Goal: Task Accomplishment & Management: Use online tool/utility

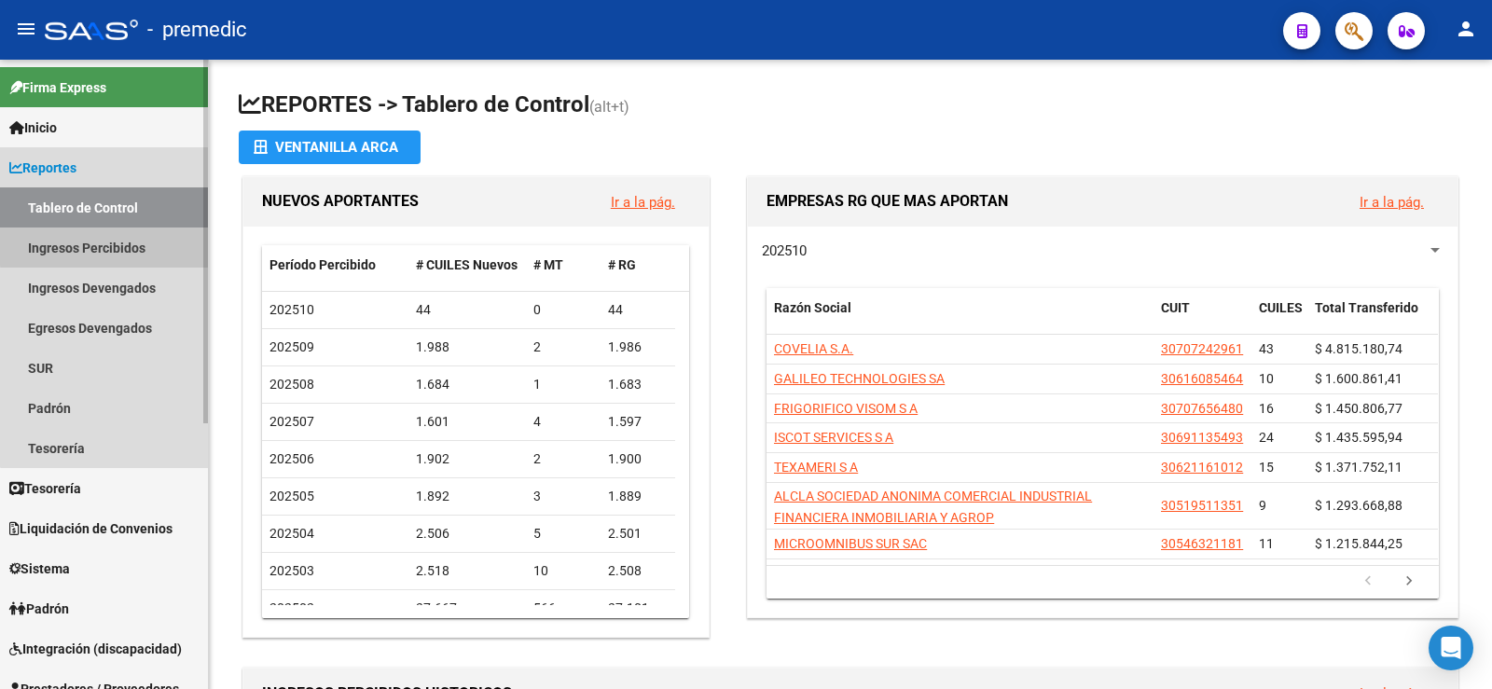
click at [107, 246] on link "Ingresos Percibidos" at bounding box center [104, 248] width 208 height 40
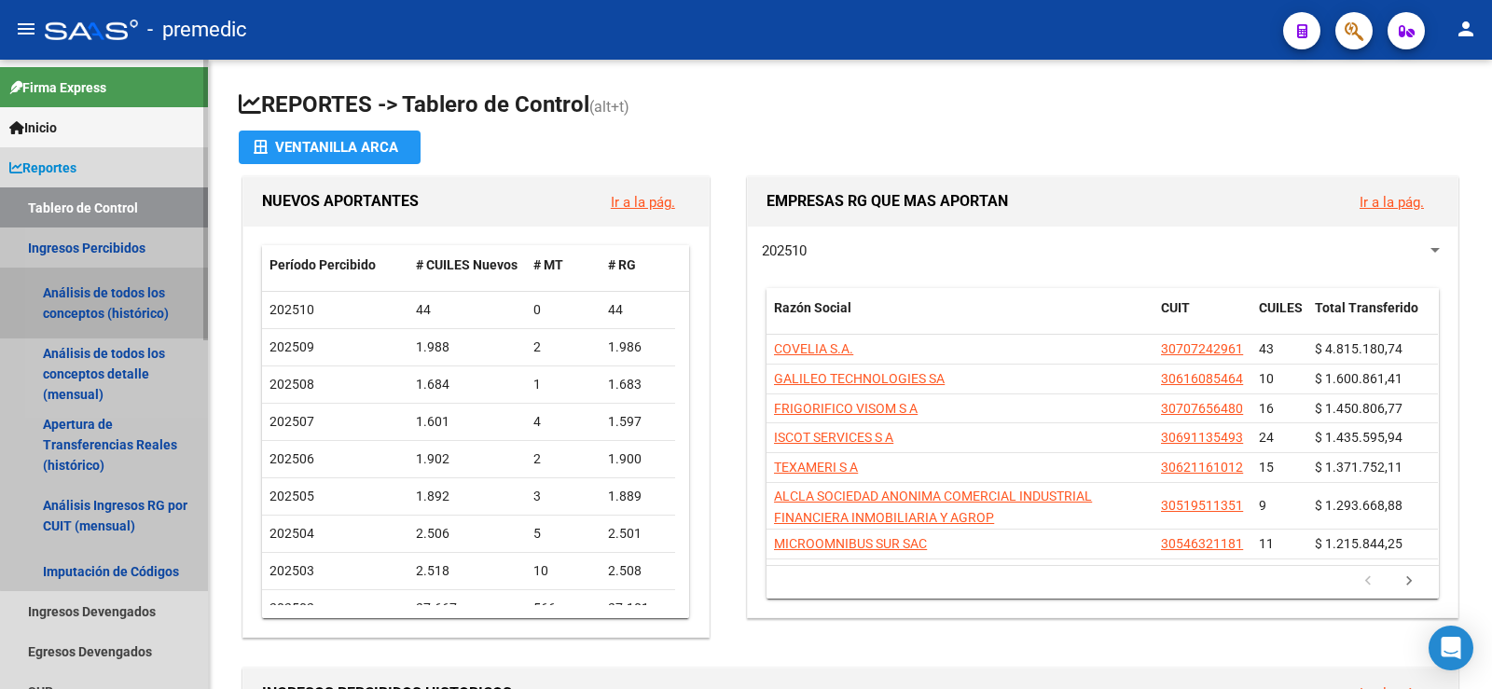
click at [123, 279] on link "Análisis de todos los conceptos (histórico)" at bounding box center [104, 303] width 208 height 71
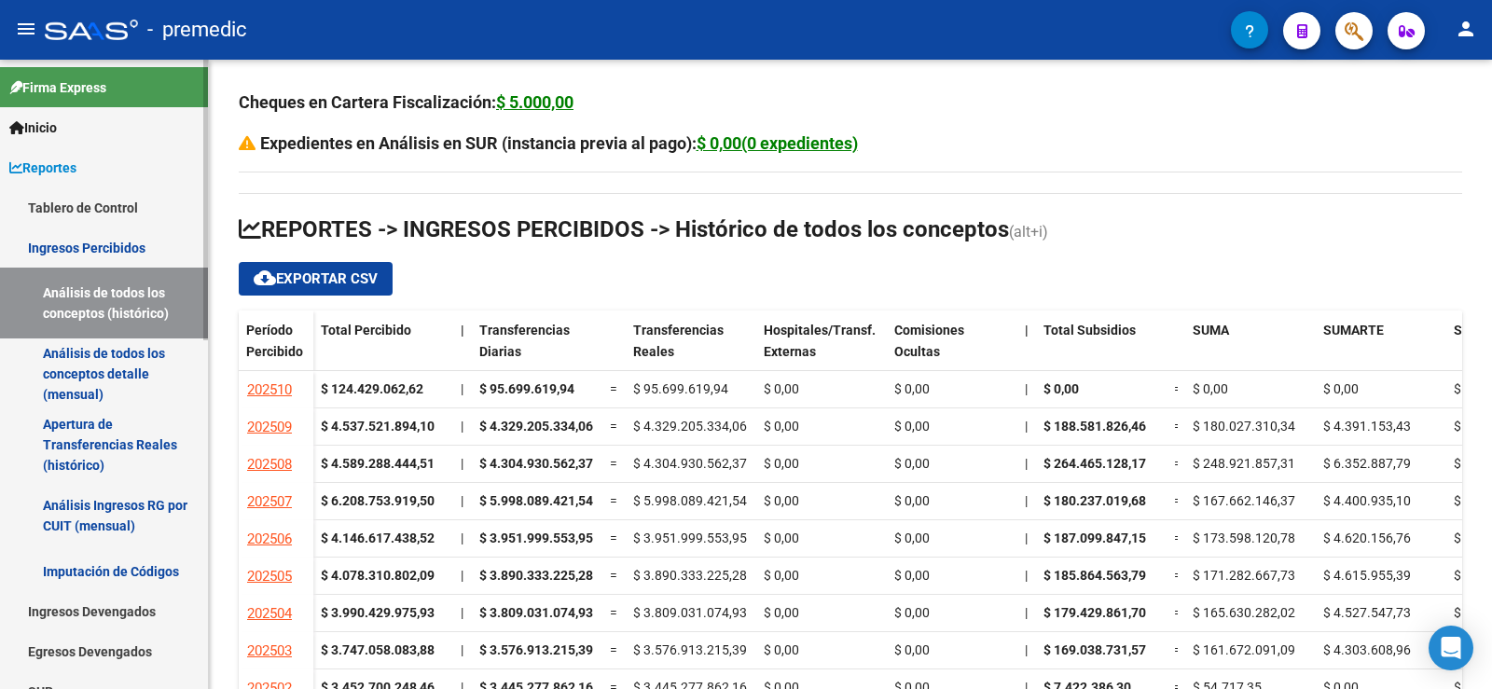
click at [104, 382] on link "Análisis de todos los conceptos detalle (mensual)" at bounding box center [104, 374] width 208 height 71
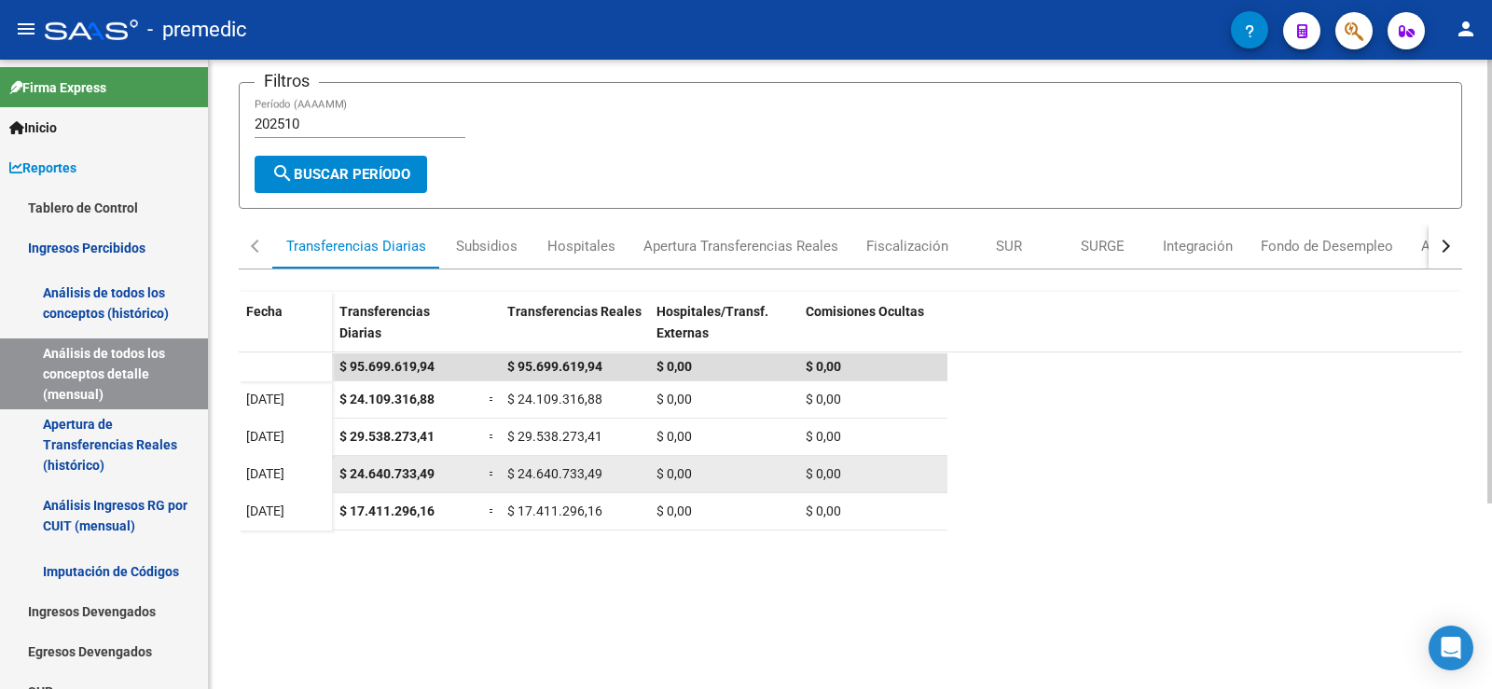
scroll to position [76, 0]
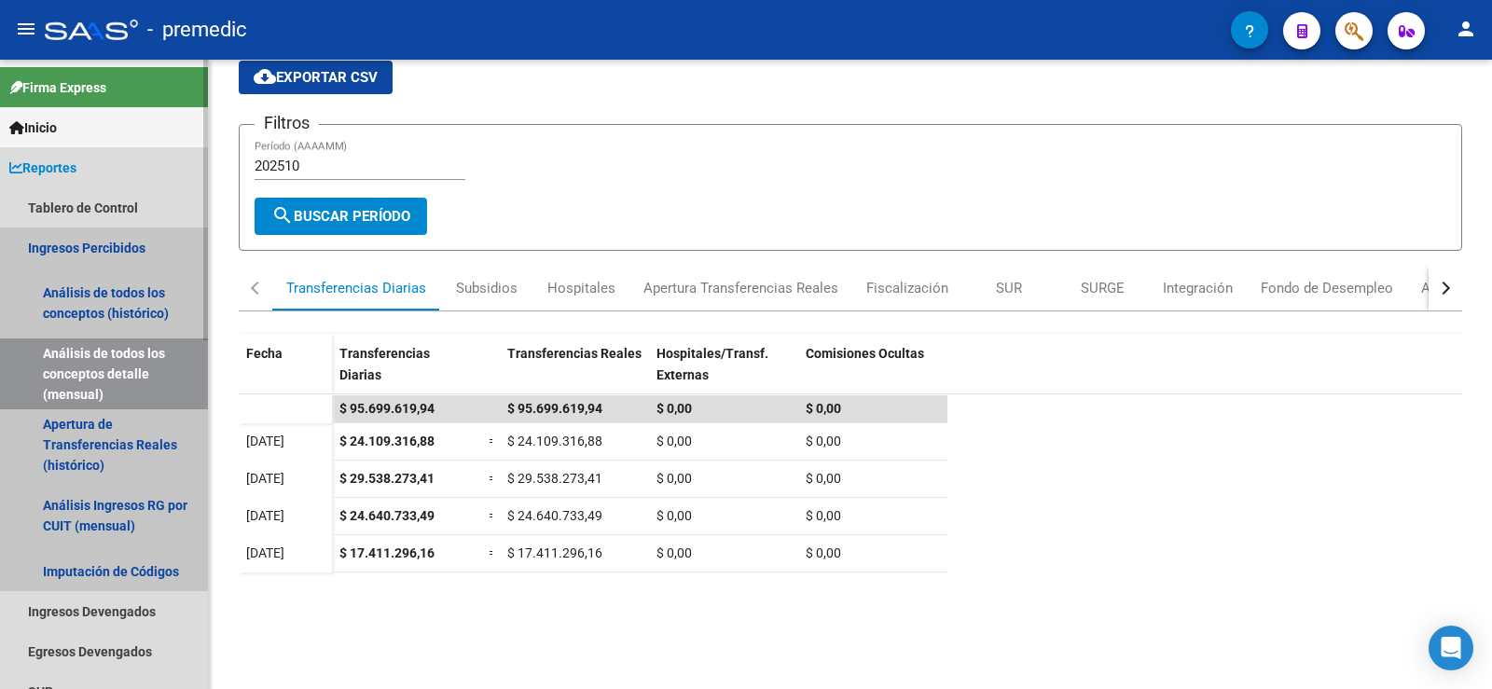
click at [101, 257] on link "Ingresos Percibidos" at bounding box center [104, 248] width 208 height 40
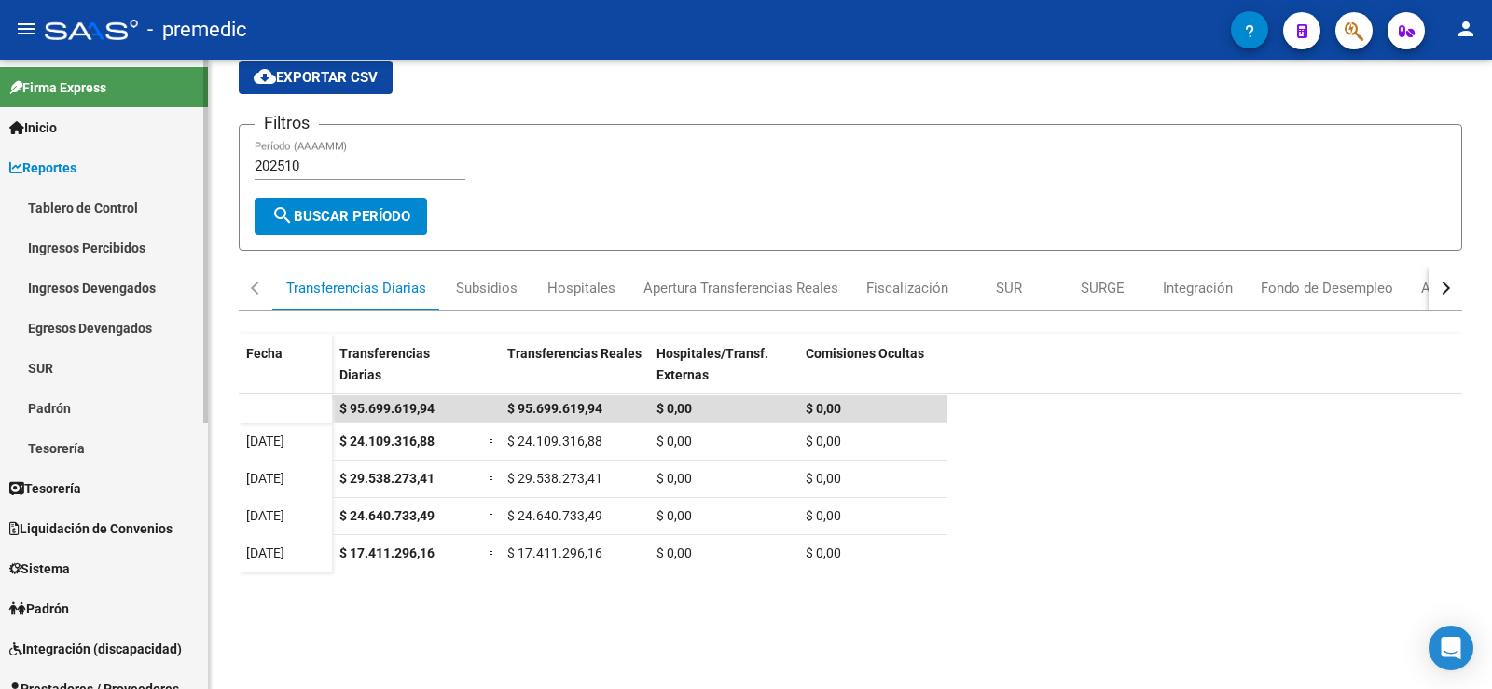
click at [127, 183] on link "Reportes" at bounding box center [104, 167] width 208 height 40
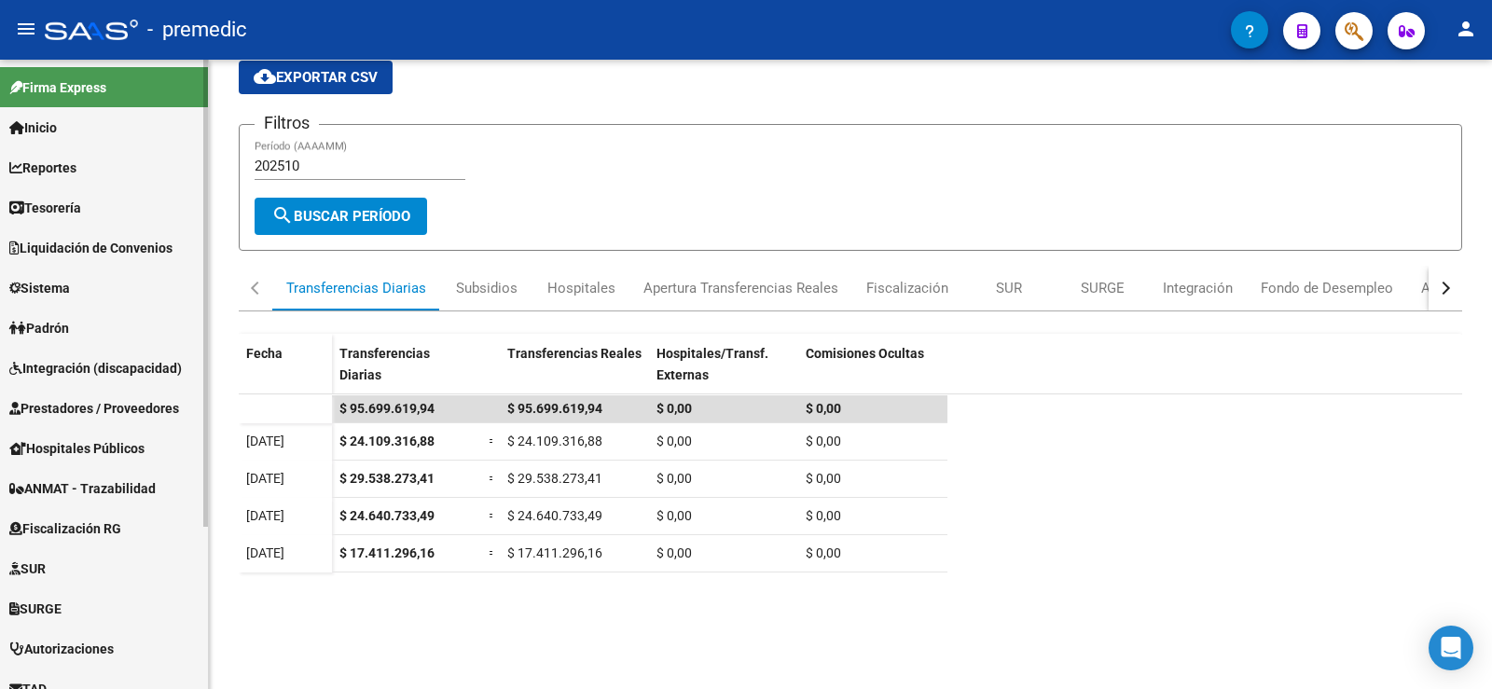
click at [123, 201] on mat-nav-list "Firma Express Inicio Calendario SSS Instructivos Contacto OS Reportes Tablero d…" at bounding box center [104, 465] width 208 height 810
click at [95, 156] on link "Reportes" at bounding box center [104, 167] width 208 height 40
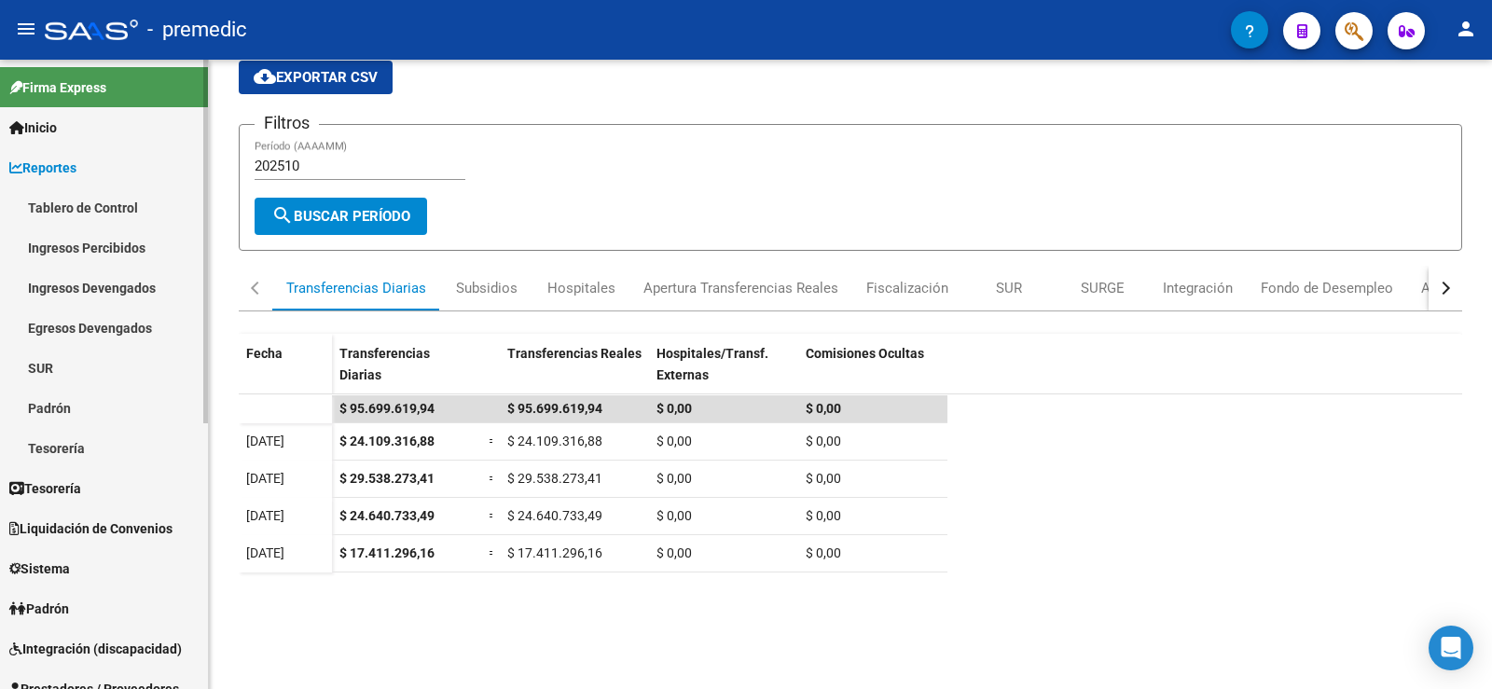
click at [130, 217] on link "Tablero de Control" at bounding box center [104, 207] width 208 height 40
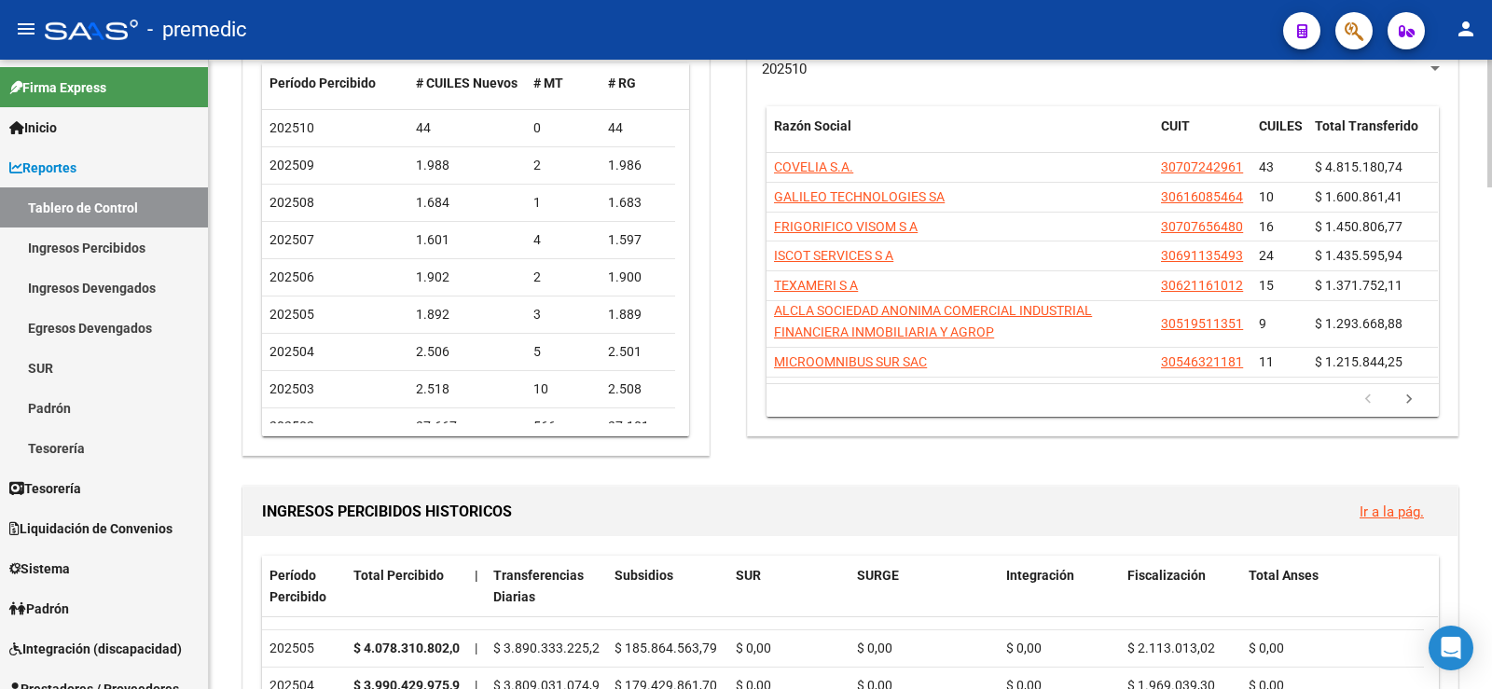
scroll to position [170, 0]
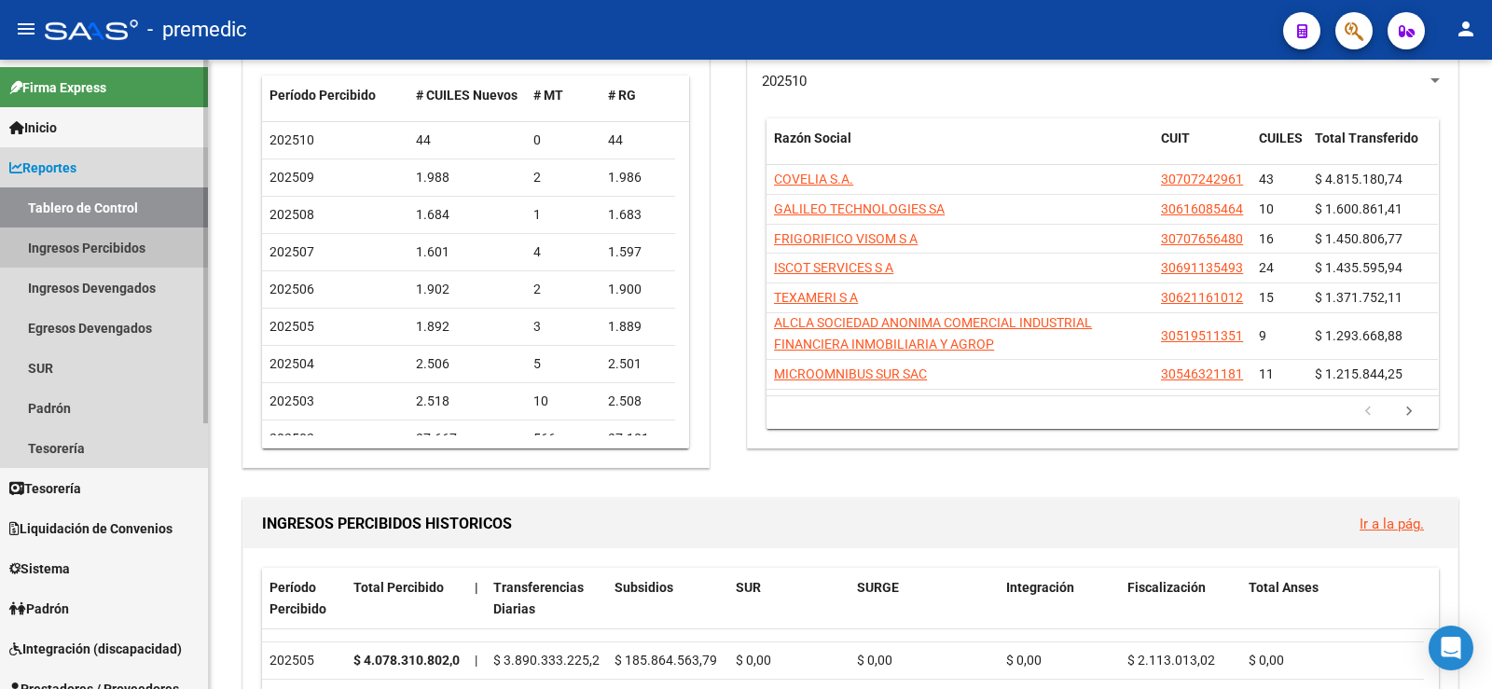
click at [127, 254] on link "Ingresos Percibidos" at bounding box center [104, 248] width 208 height 40
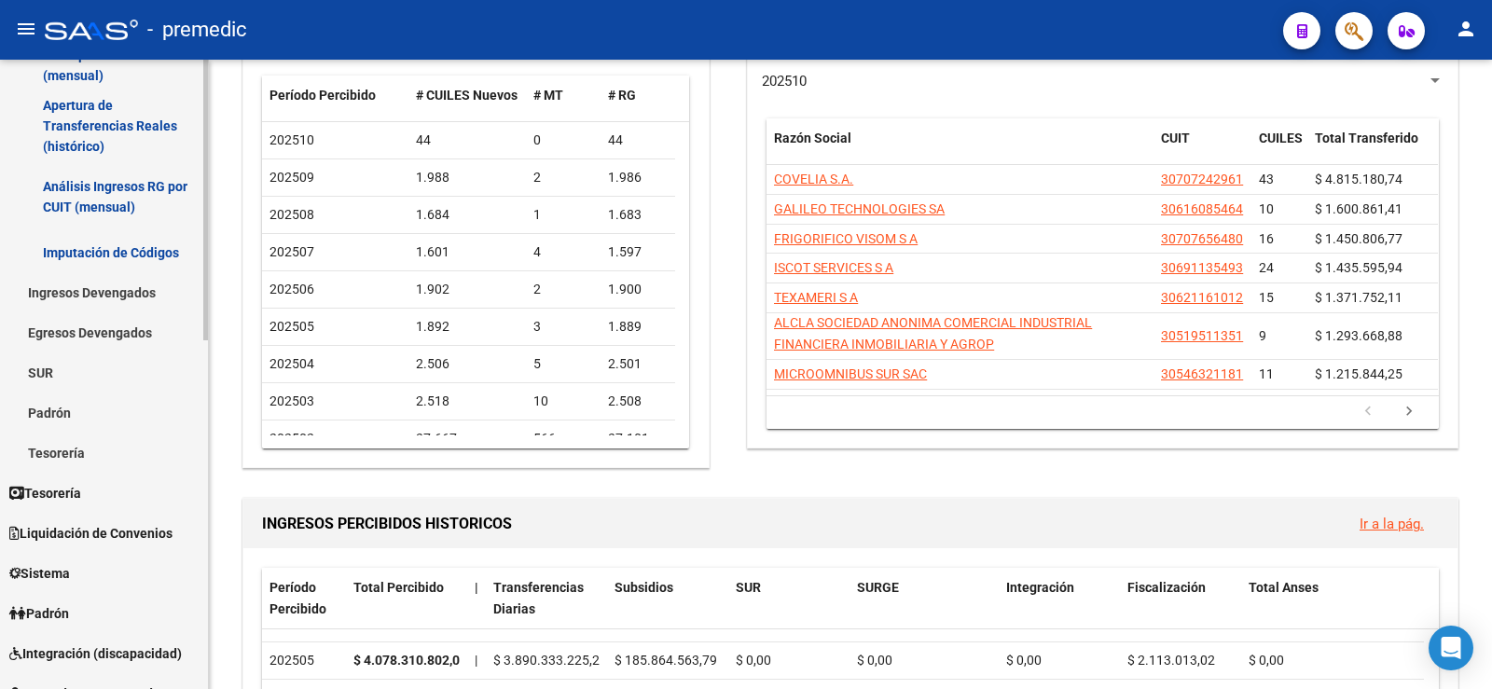
scroll to position [373, 0]
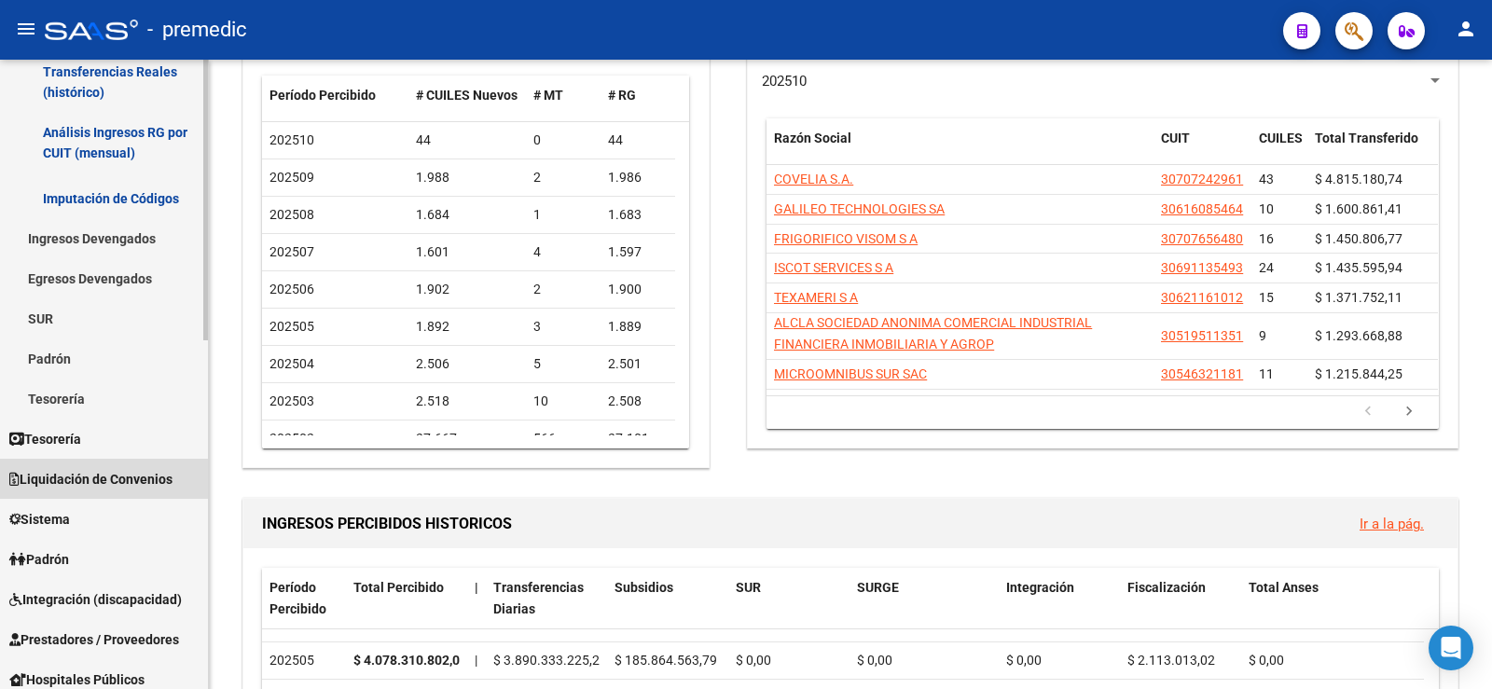
click at [134, 479] on span "Liquidación de Convenios" at bounding box center [90, 479] width 163 height 21
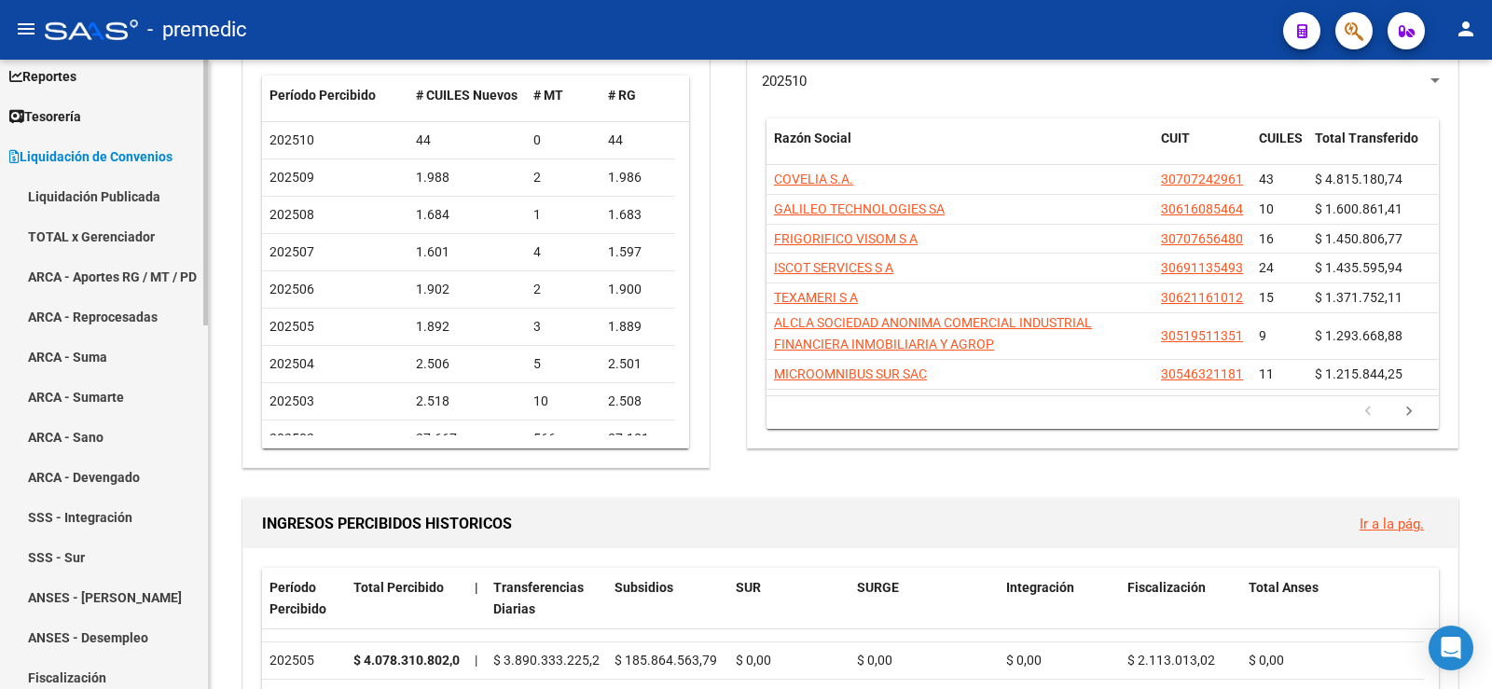
scroll to position [0, 0]
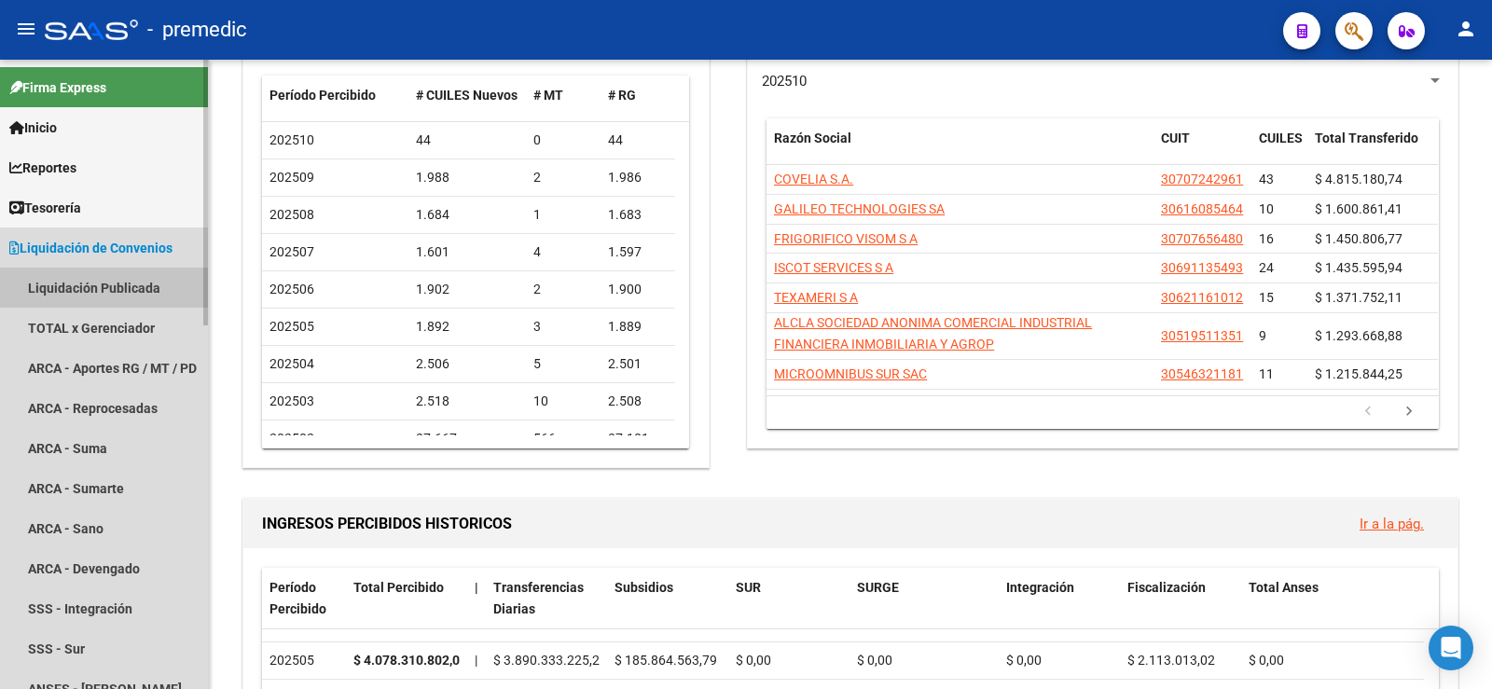
click at [101, 287] on link "Liquidación Publicada" at bounding box center [104, 288] width 208 height 40
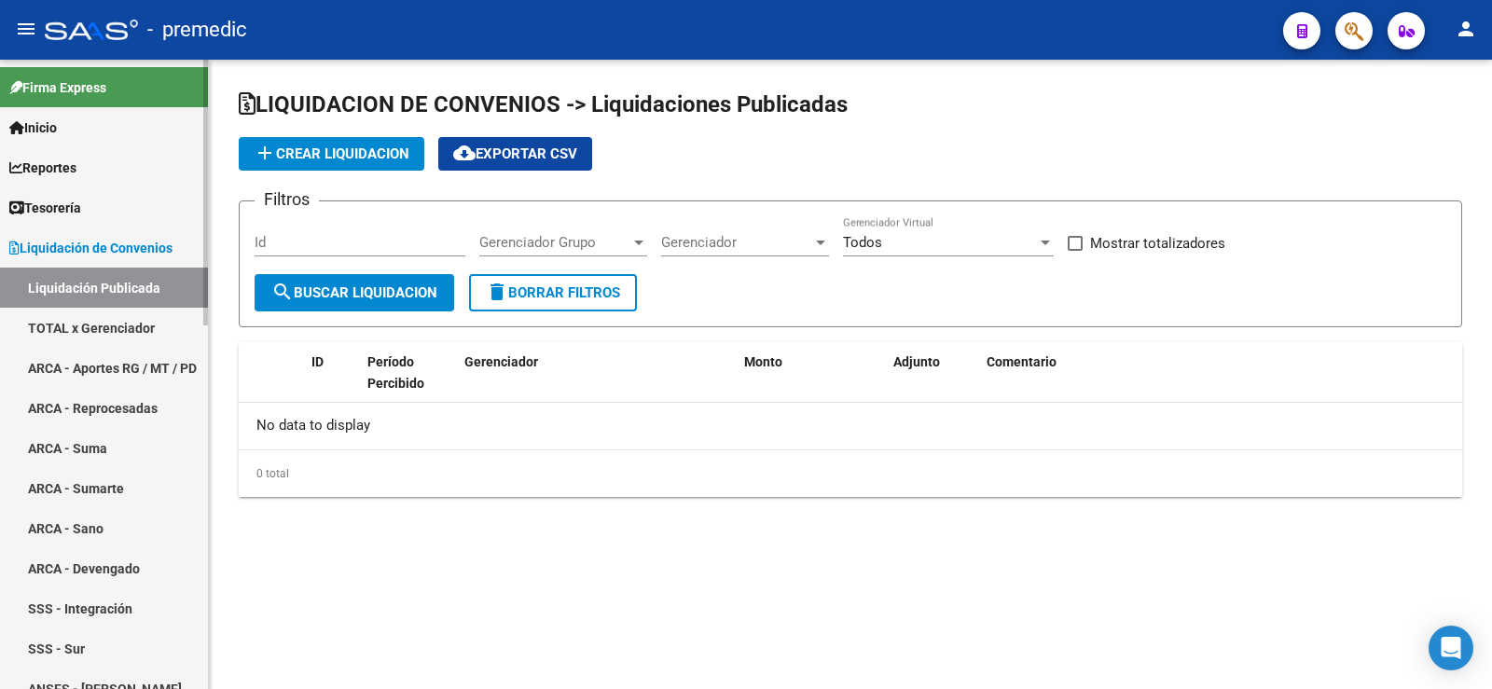
checkbox input "true"
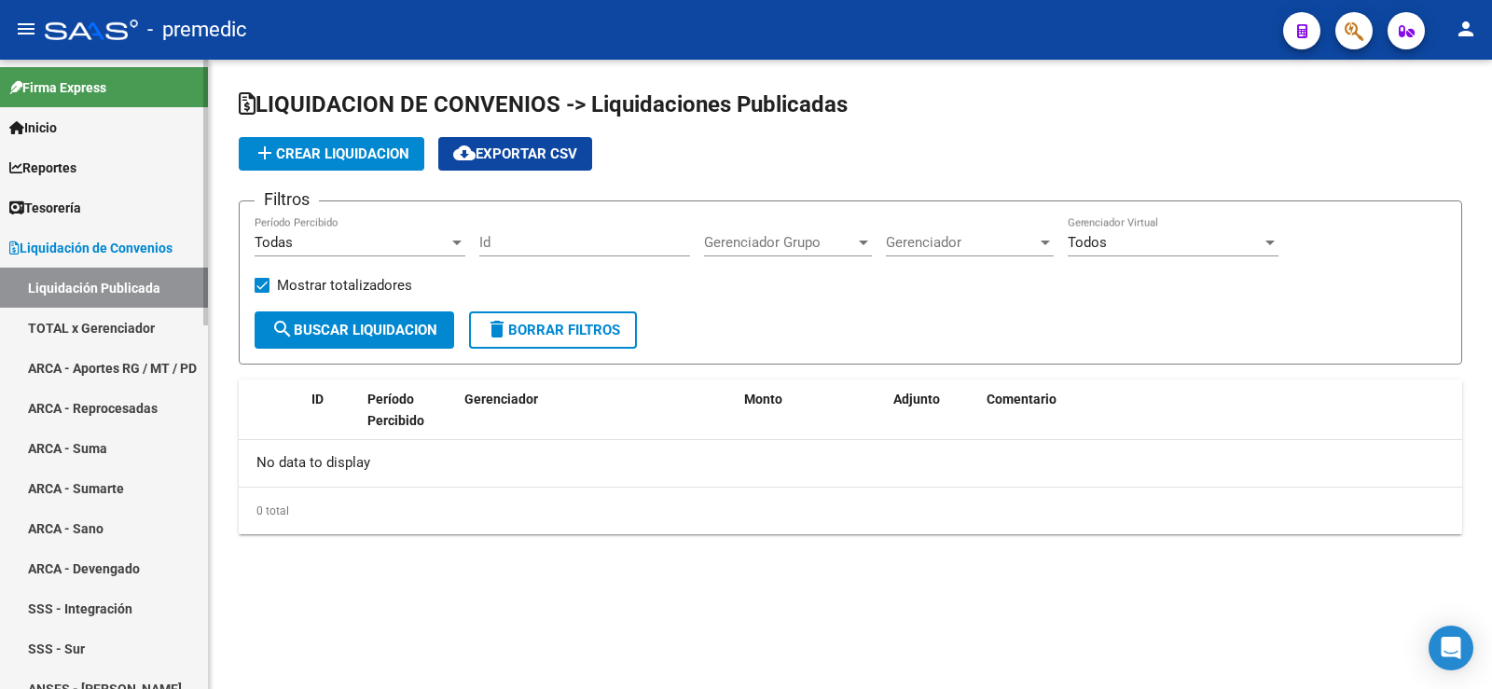
click at [125, 316] on link "TOTAL x Gerenciador" at bounding box center [104, 328] width 208 height 40
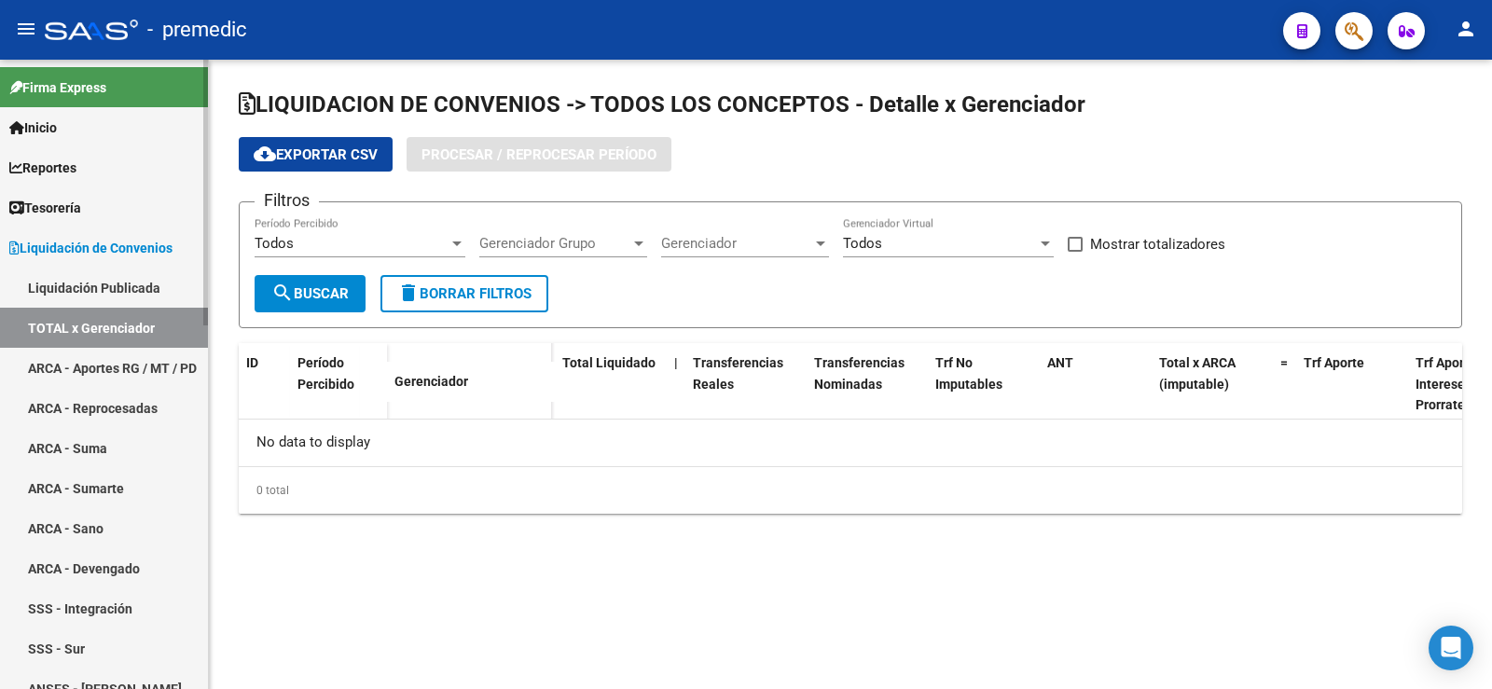
checkbox input "true"
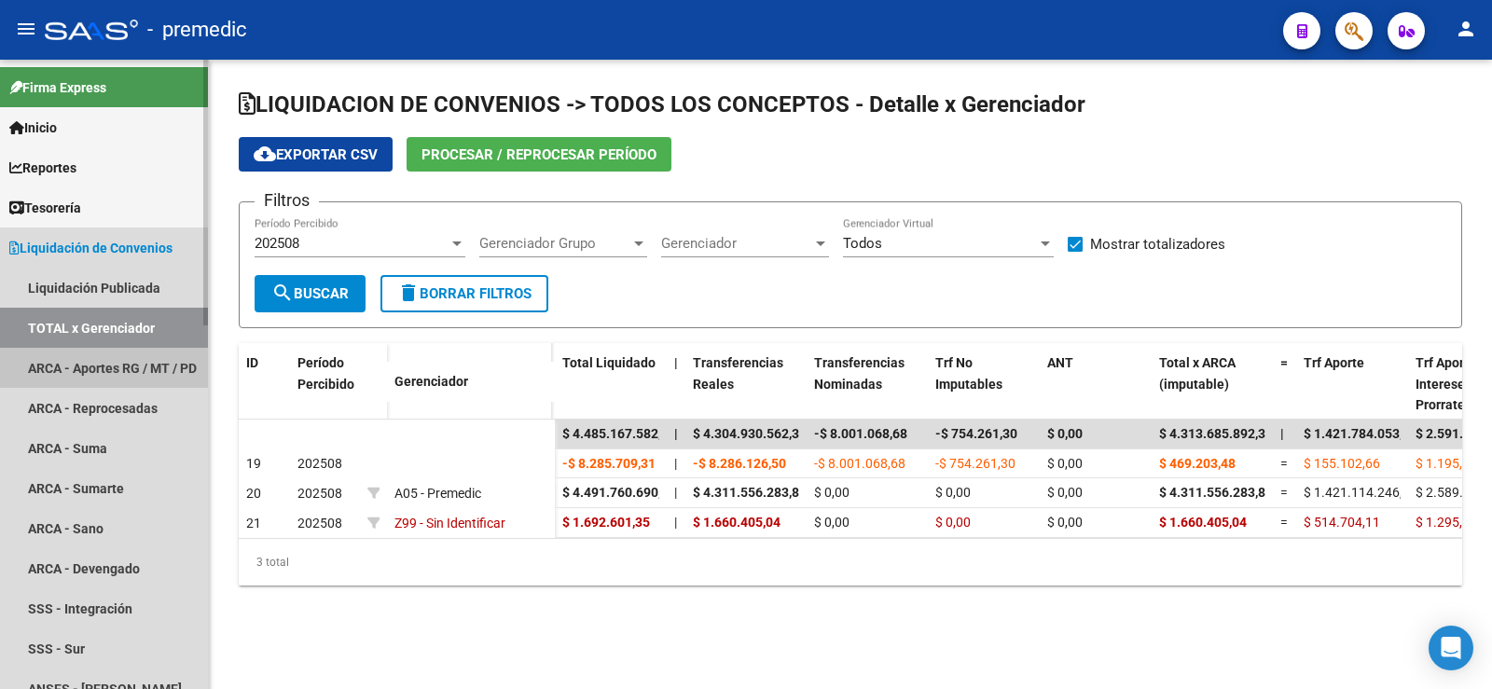
click at [160, 364] on link "ARCA - Aportes RG / MT / PD" at bounding box center [104, 368] width 208 height 40
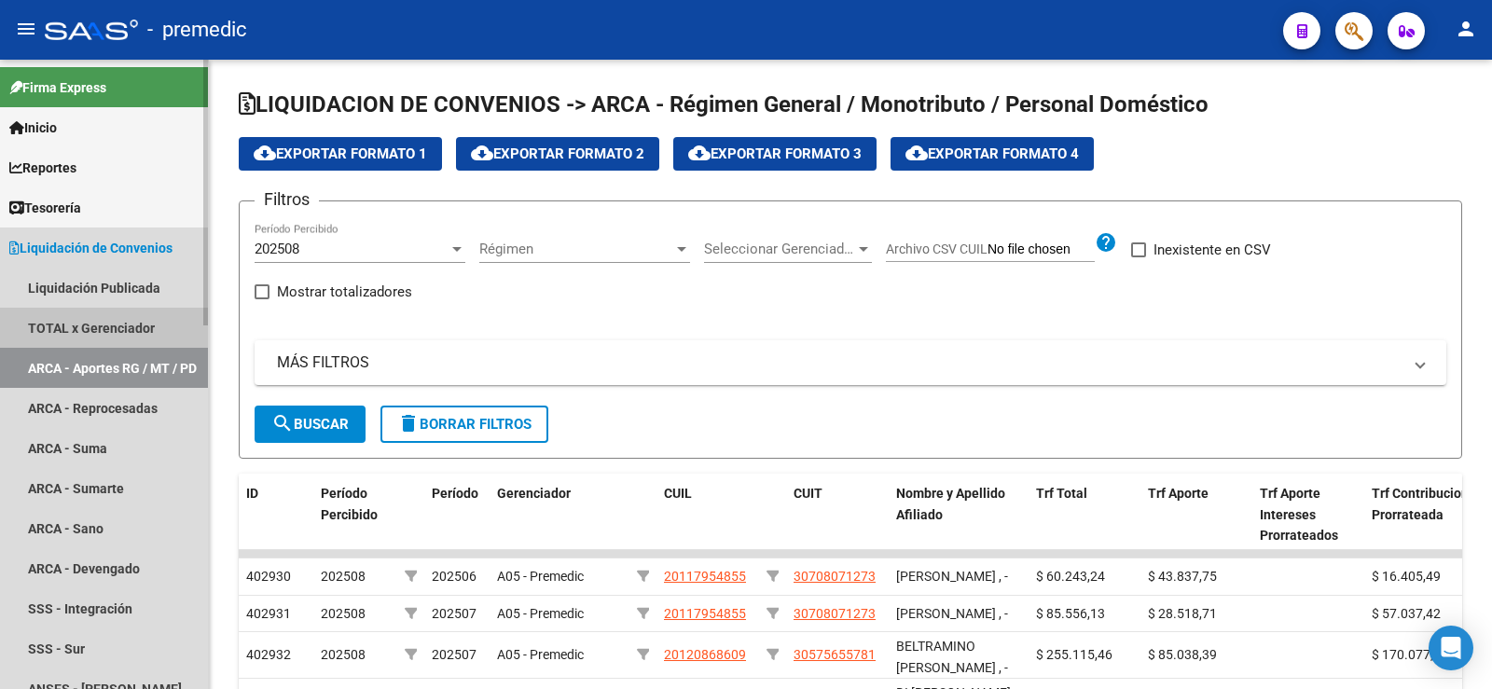
click at [132, 326] on link "TOTAL x Gerenciador" at bounding box center [104, 328] width 208 height 40
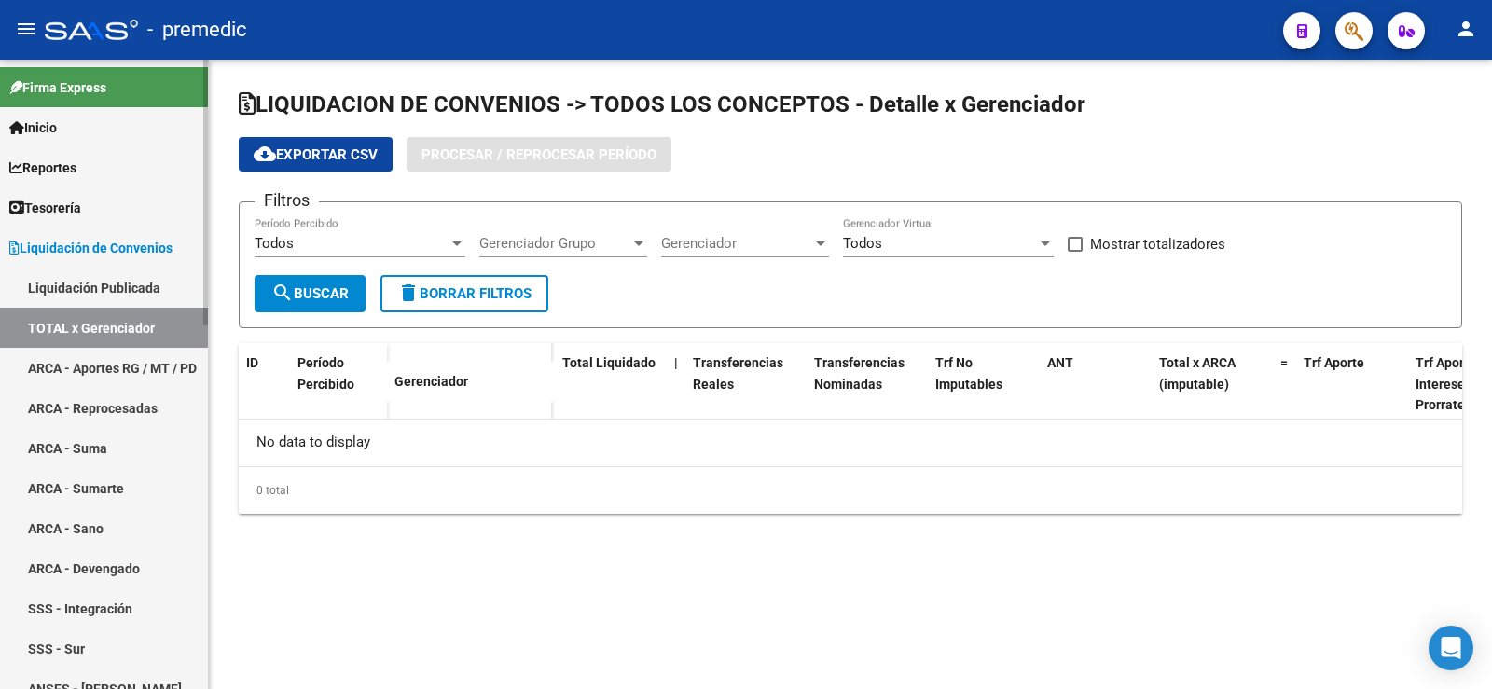
checkbox input "true"
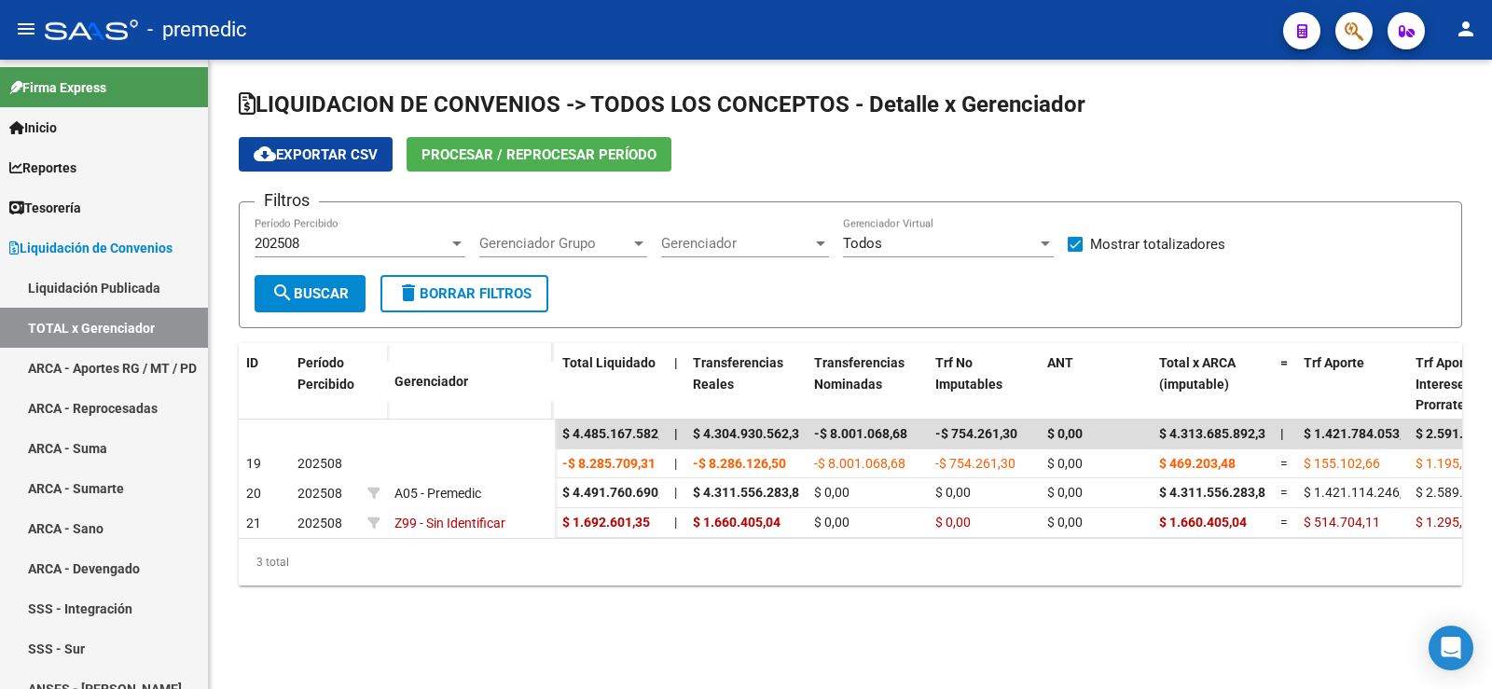
click at [382, 243] on div "202508" at bounding box center [352, 243] width 194 height 17
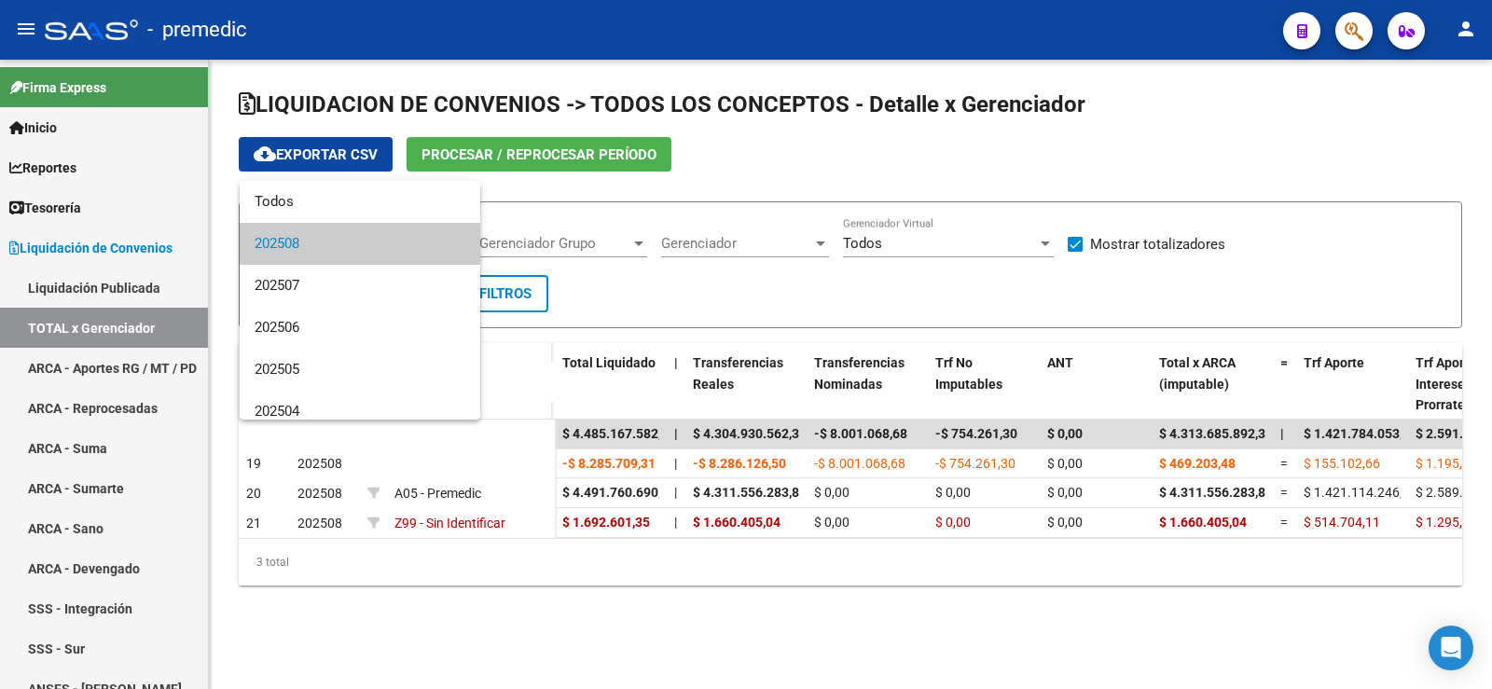
click at [622, 277] on div at bounding box center [746, 344] width 1492 height 689
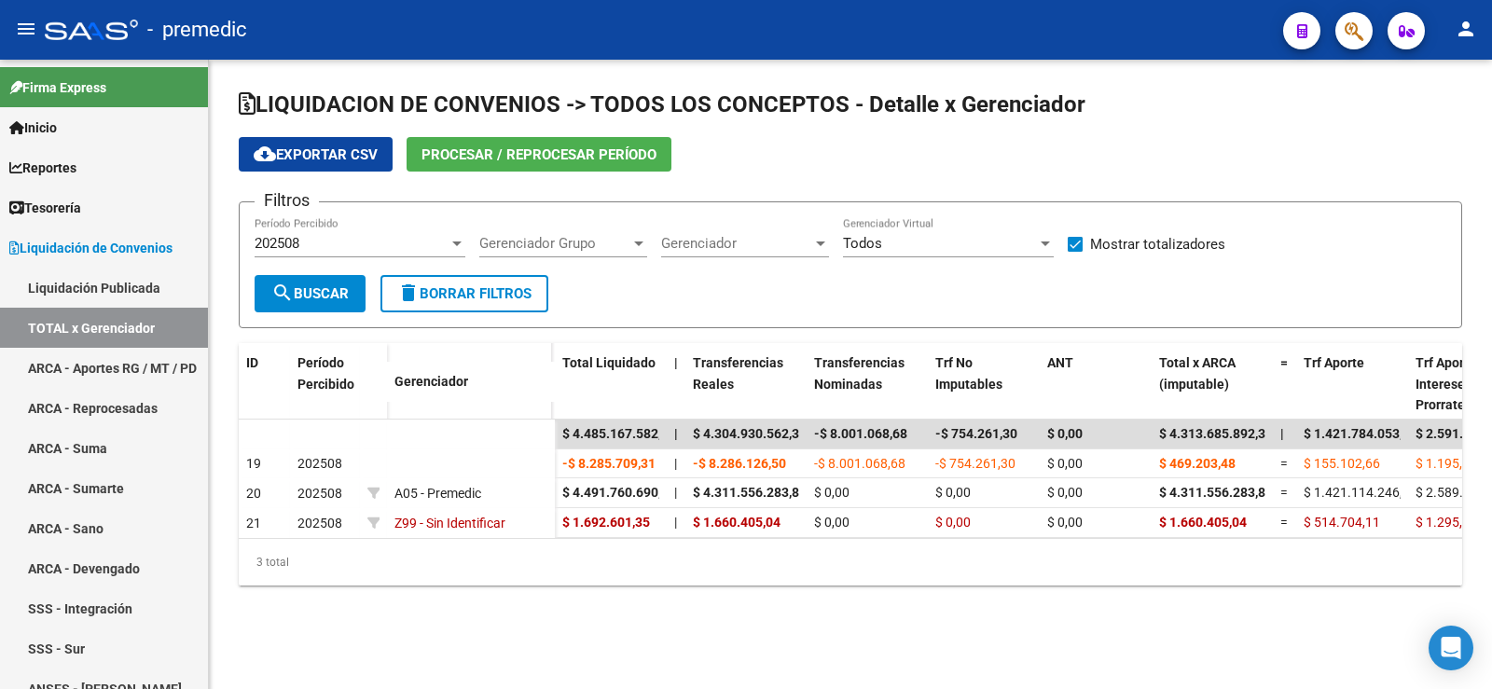
click at [345, 243] on div "202508" at bounding box center [352, 243] width 194 height 17
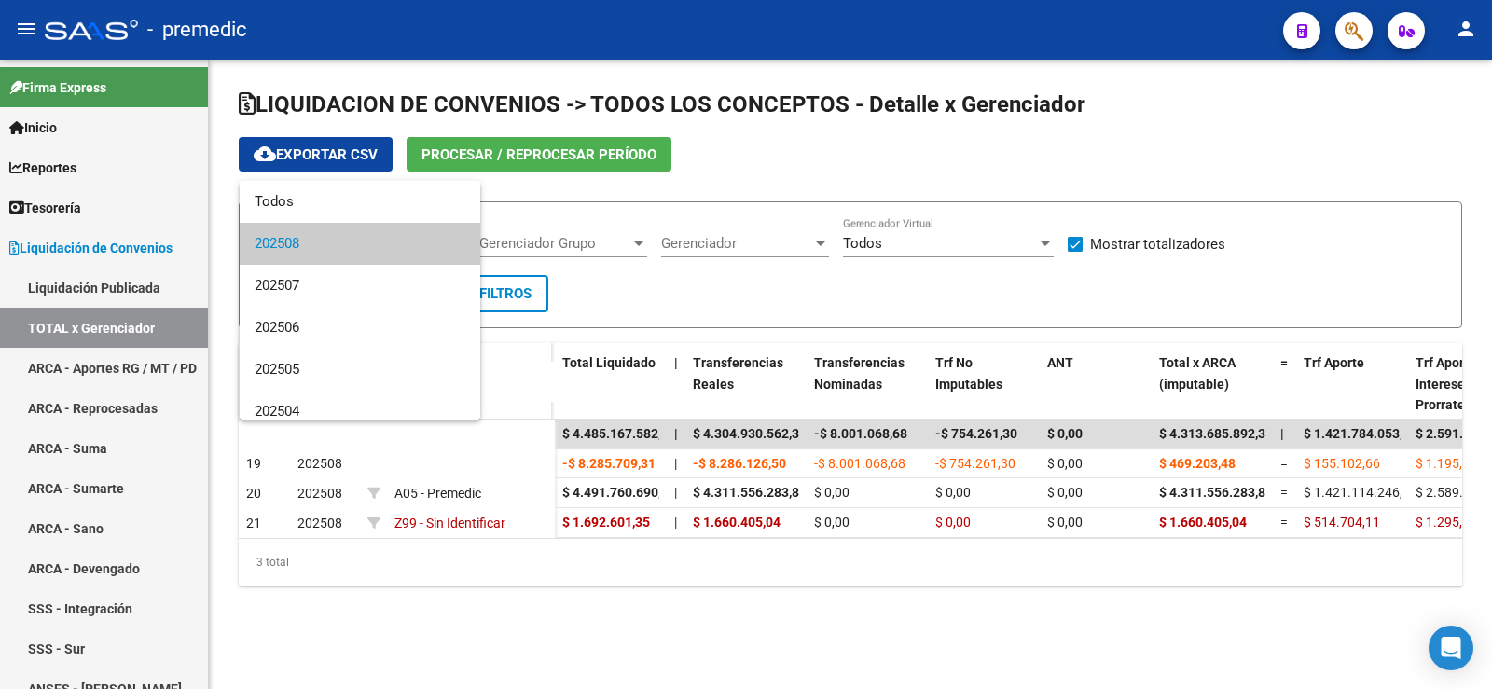
click at [679, 293] on div at bounding box center [746, 344] width 1492 height 689
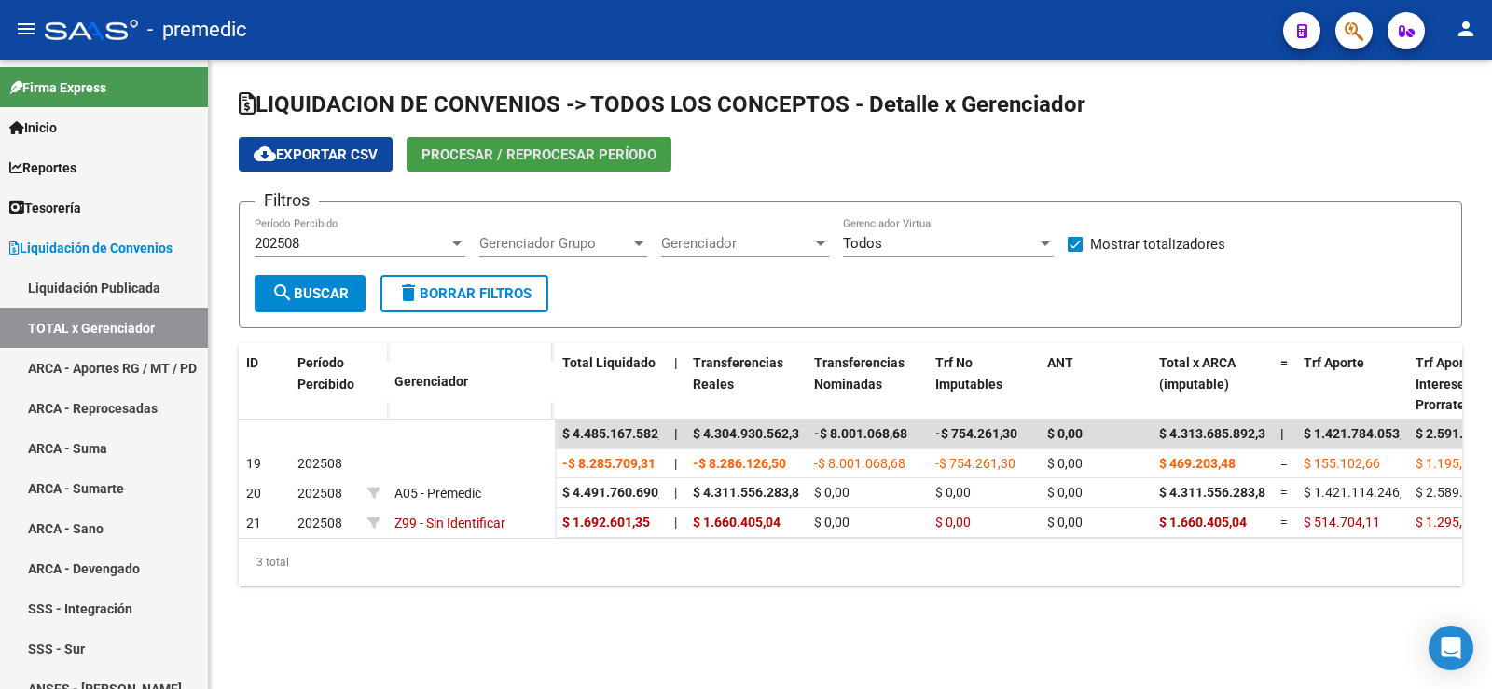
click at [512, 153] on span "Procesar / Reprocesar período" at bounding box center [539, 154] width 235 height 17
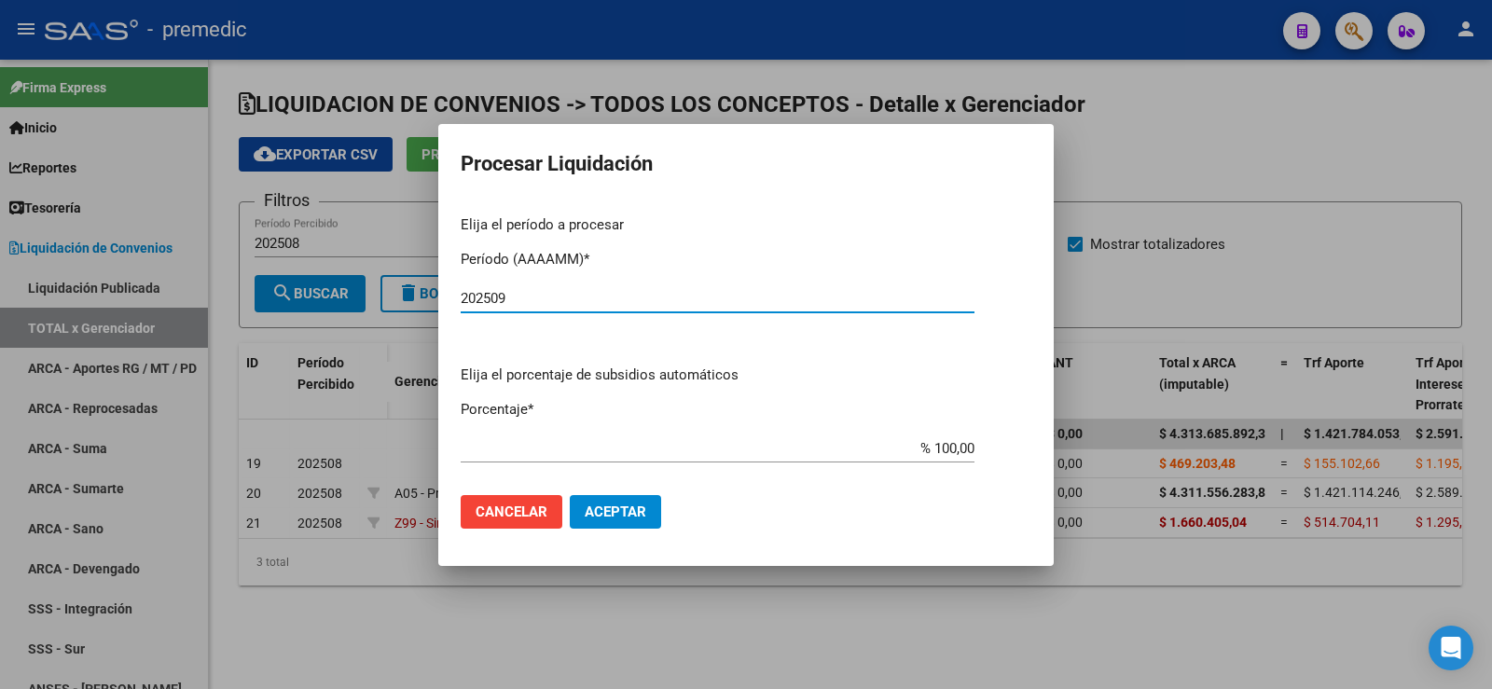
type input "202509"
click at [627, 511] on span "Aceptar" at bounding box center [616, 512] width 62 height 17
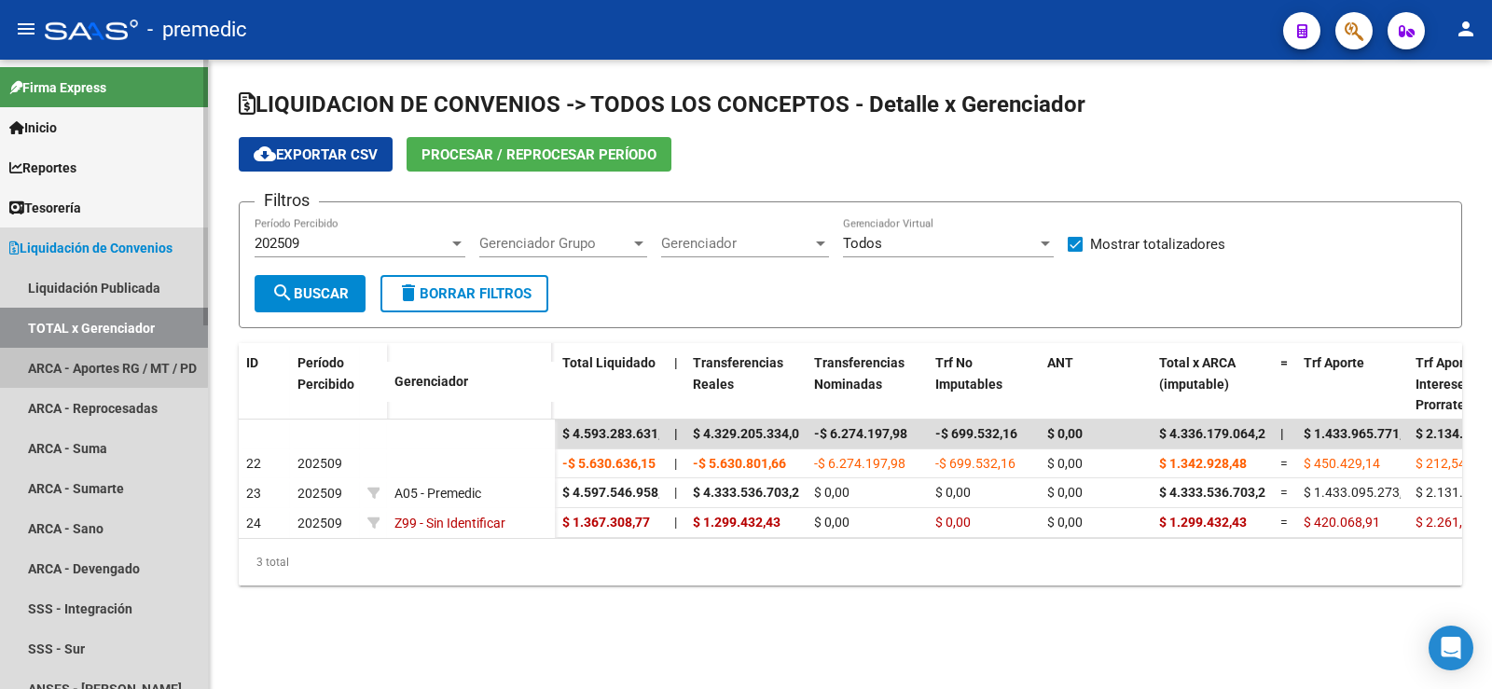
click at [35, 355] on link "ARCA - Aportes RG / MT / PD" at bounding box center [104, 368] width 208 height 40
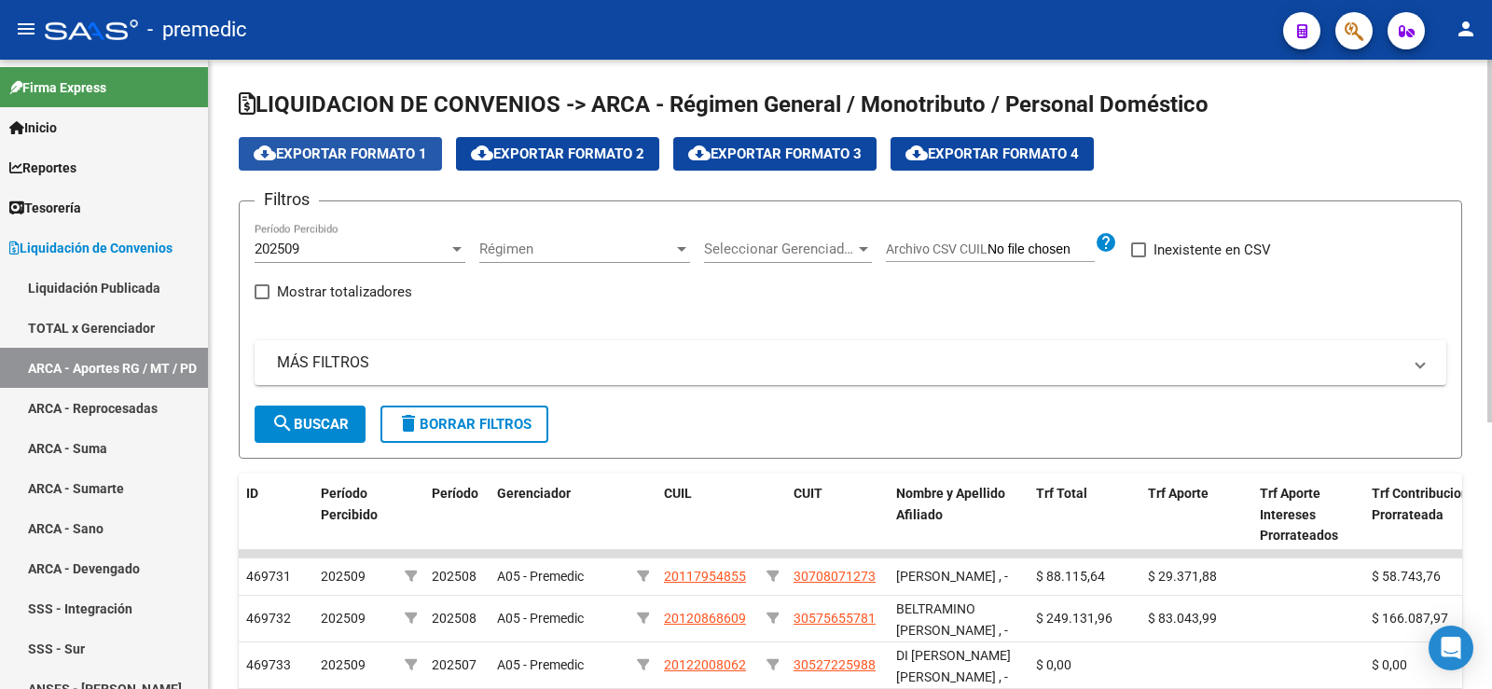
click at [378, 158] on span "cloud_download Exportar Formato 1" at bounding box center [340, 154] width 173 height 17
